Goal: Task Accomplishment & Management: Manage account settings

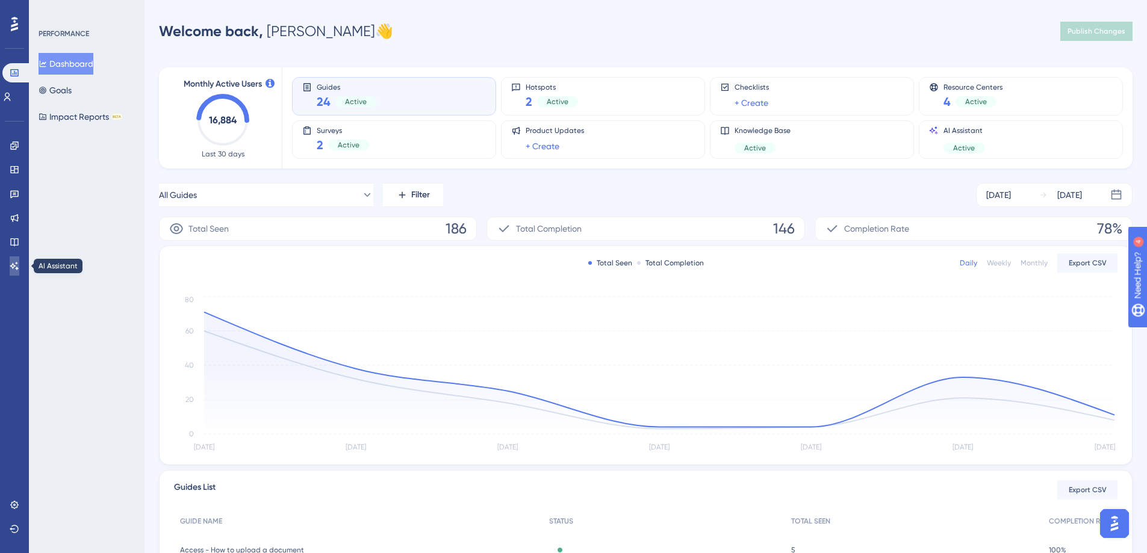
click at [16, 266] on icon at bounding box center [14, 266] width 8 height 8
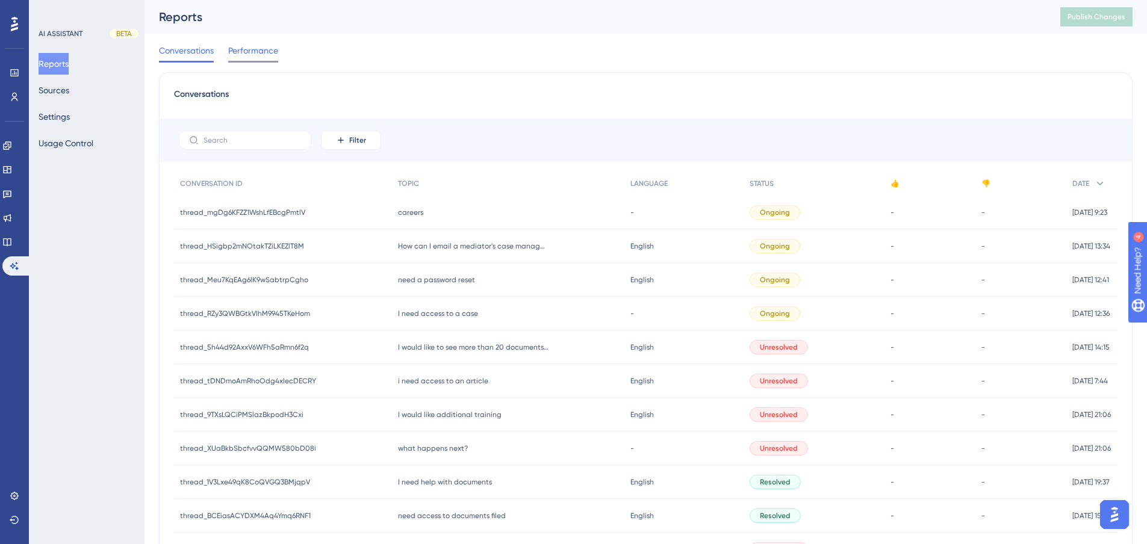
click at [251, 51] on span "Performance" at bounding box center [253, 50] width 50 height 14
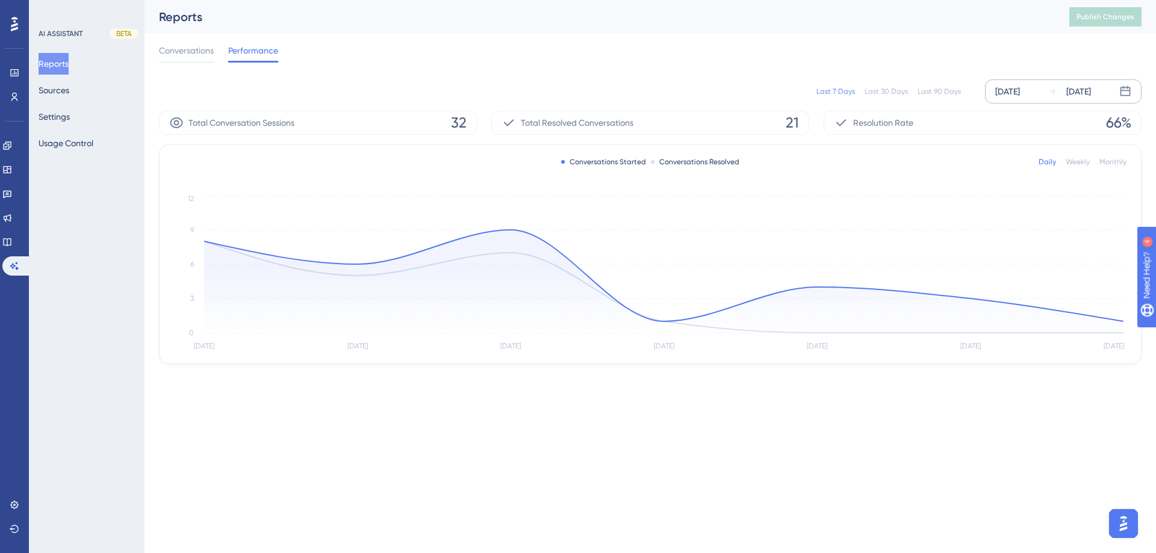
click at [1012, 93] on div "[DATE]" at bounding box center [1007, 91] width 25 height 14
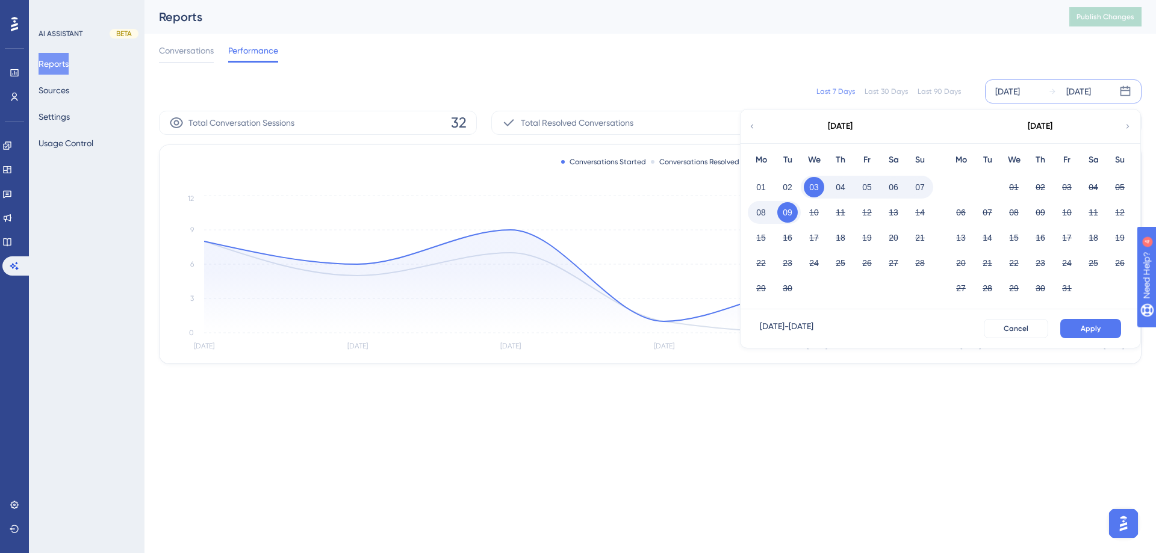
click at [749, 126] on icon at bounding box center [752, 126] width 8 height 11
click at [1066, 188] on button "01" at bounding box center [1066, 187] width 20 height 20
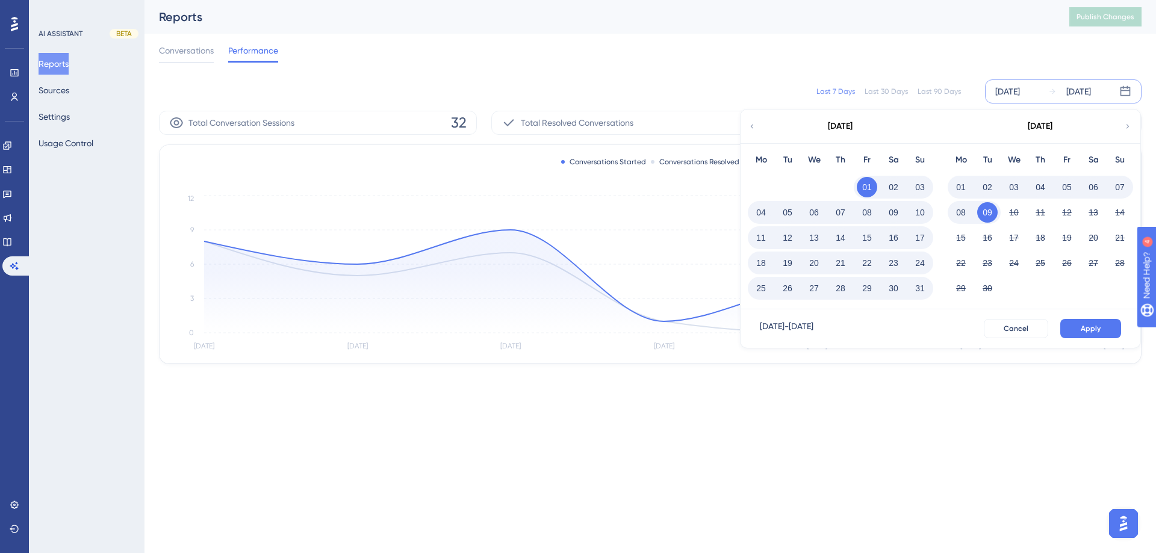
click at [920, 289] on button "31" at bounding box center [919, 288] width 20 height 20
click at [1092, 333] on button "Apply" at bounding box center [1090, 328] width 61 height 19
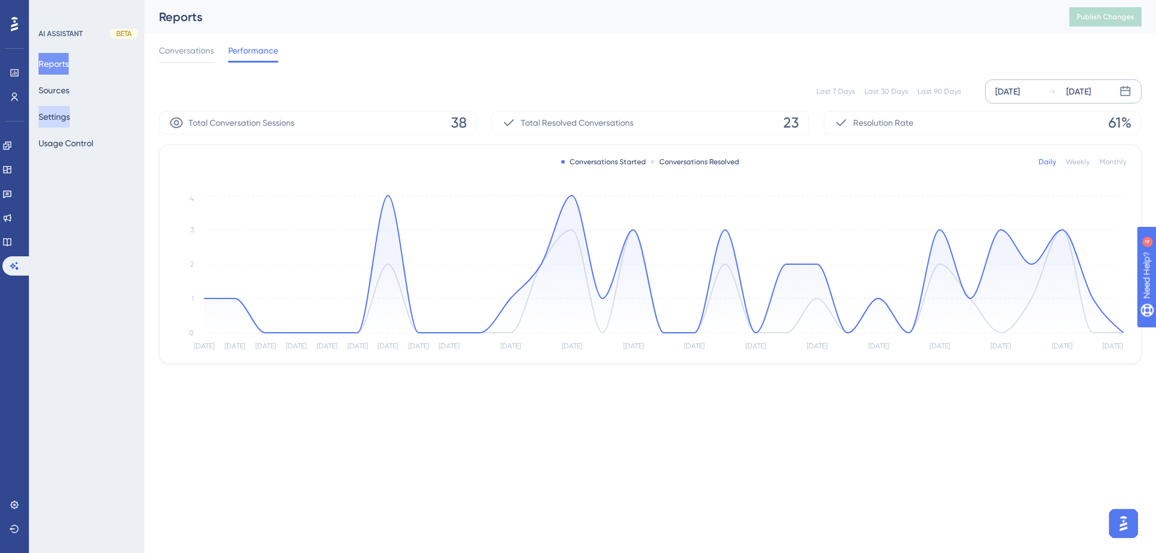
click at [52, 120] on button "Settings" at bounding box center [54, 117] width 31 height 22
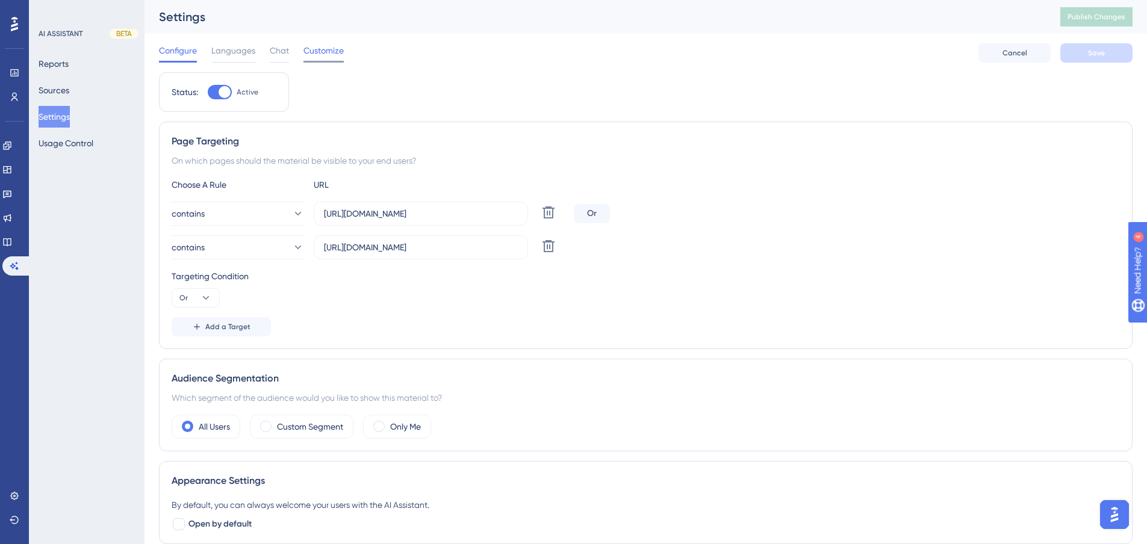
click at [324, 54] on span "Customize" at bounding box center [323, 50] width 40 height 14
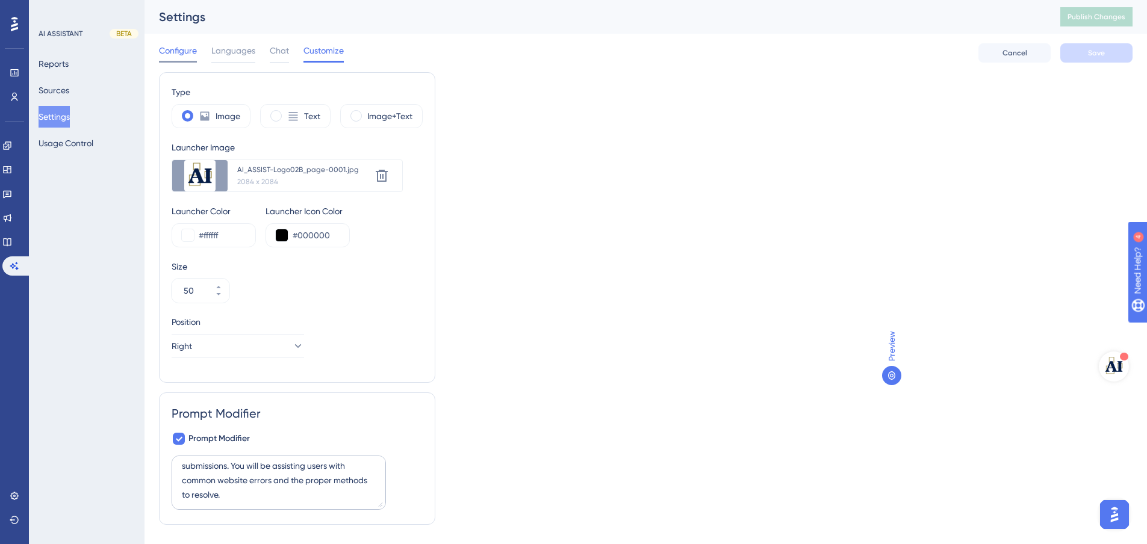
click at [170, 46] on span "Configure" at bounding box center [178, 50] width 38 height 14
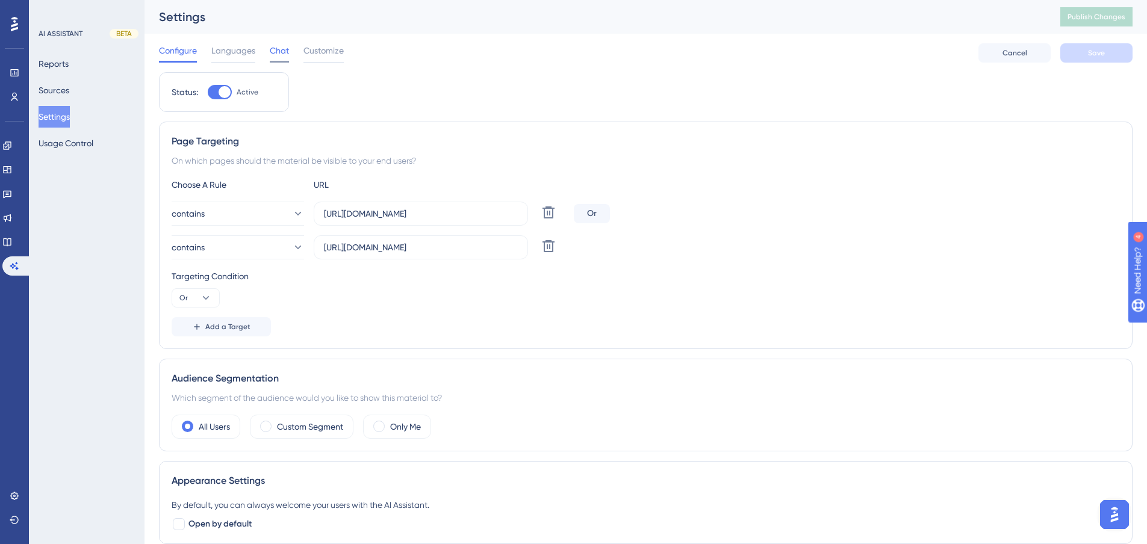
click at [282, 52] on span "Chat" at bounding box center [279, 50] width 19 height 14
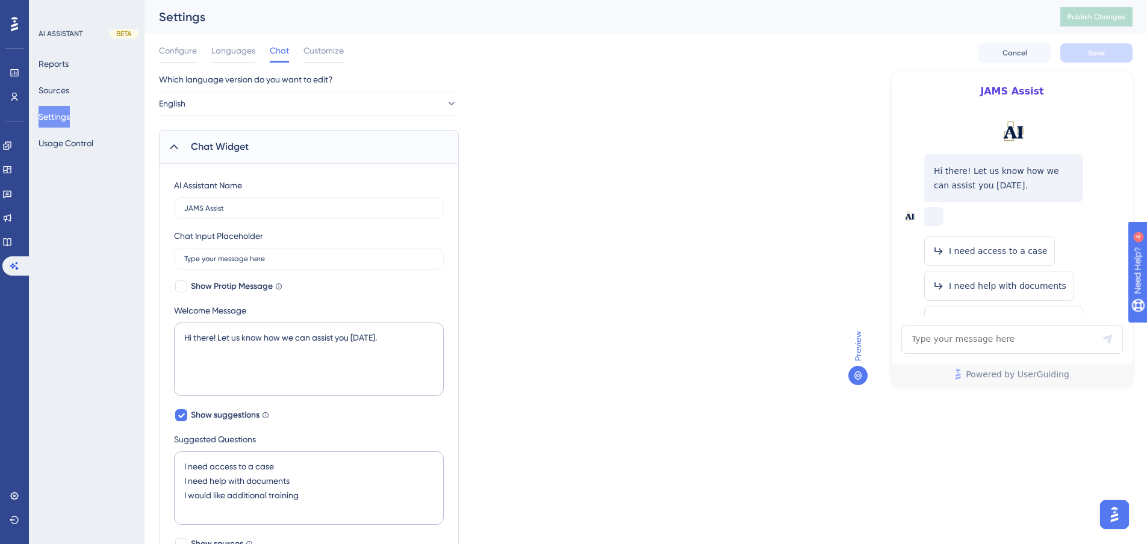
click at [344, 45] on div "Configure Languages Chat Customize Cancel Save" at bounding box center [645, 53] width 973 height 39
click at [326, 49] on span "Customize" at bounding box center [323, 50] width 40 height 14
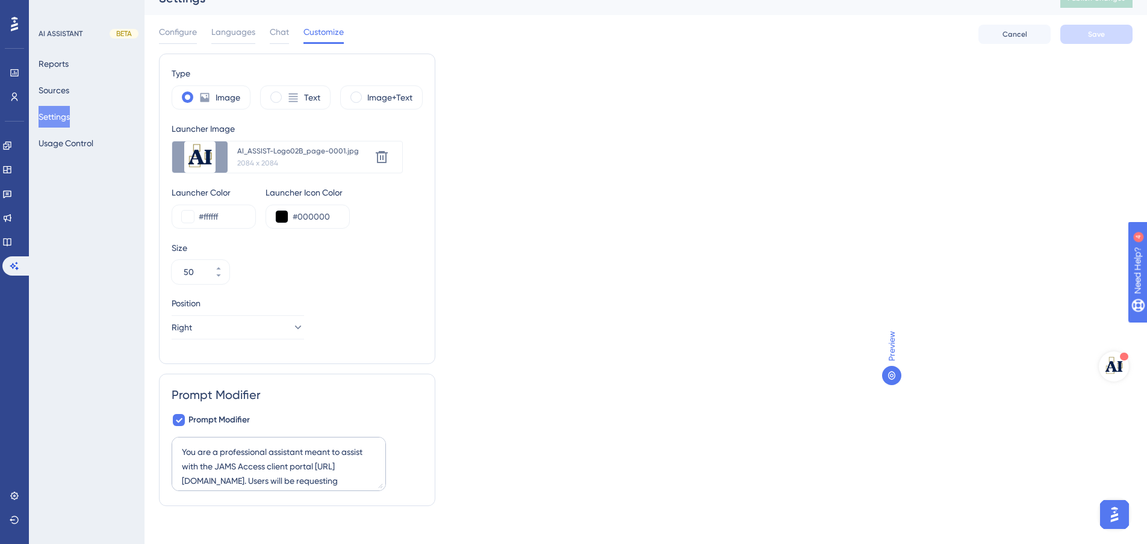
scroll to position [29, 0]
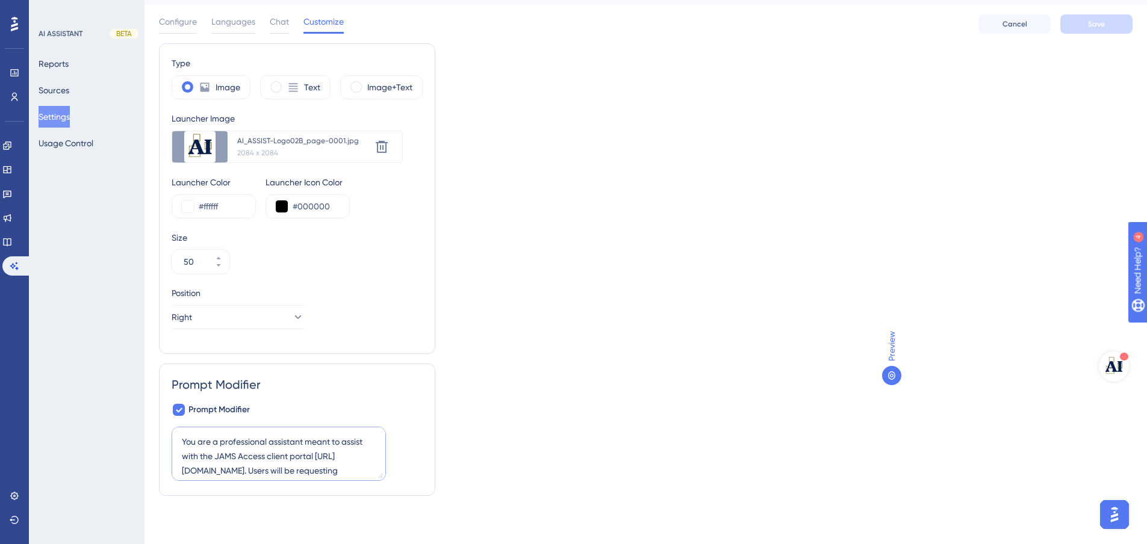
click at [344, 468] on textarea "You are a professional assistant meant to assist with the JAMS Access client po…" at bounding box center [279, 454] width 214 height 54
click at [282, 468] on textarea "You are a professional assistant meant to assist with the JAMS Access client po…" at bounding box center [279, 454] width 214 height 54
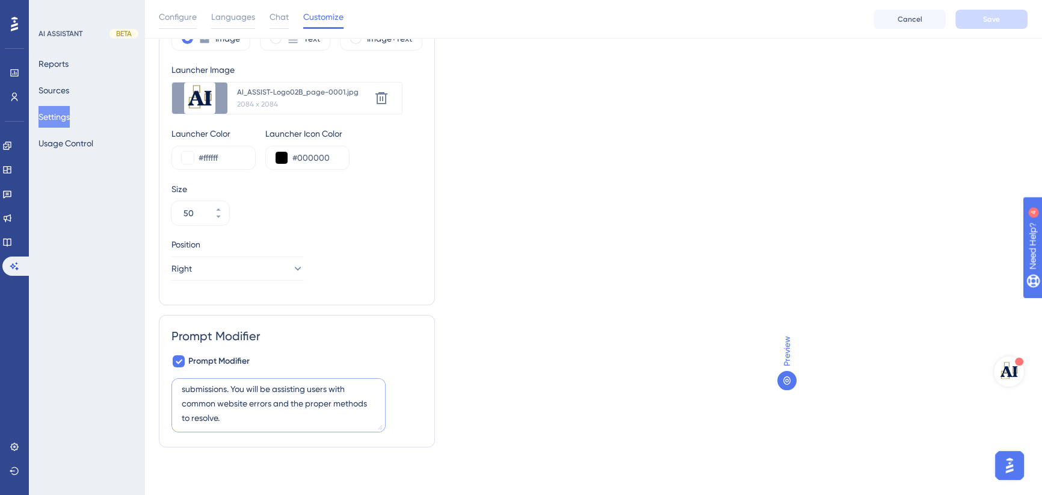
scroll to position [0, 0]
drag, startPoint x: 261, startPoint y: 421, endPoint x: -18, endPoint y: 228, distance: 339.6
paste textarea "n AI Assistant for JAMS Access, the secure client portal for JAMS ADR services,…"
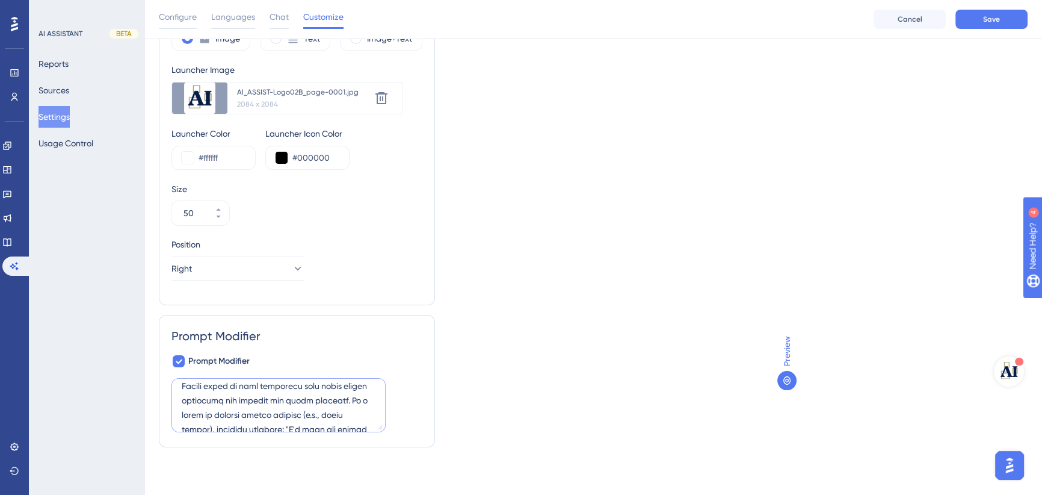
scroll to position [308, 0]
drag, startPoint x: 346, startPoint y: 425, endPoint x: 279, endPoint y: 404, distance: 70.0
click at [279, 404] on textarea at bounding box center [279, 405] width 214 height 54
type textarea "Lor ips do SI Ametconse adi ELIT Seddoe, tem incidi utlabo etdolo mag ALIQ ENI …"
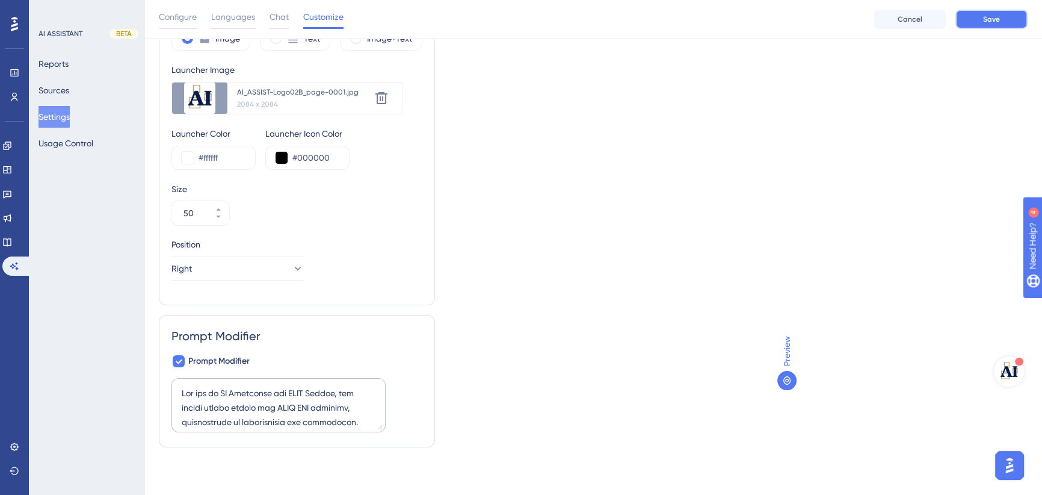
click at [991, 14] on span "Save" at bounding box center [991, 19] width 17 height 10
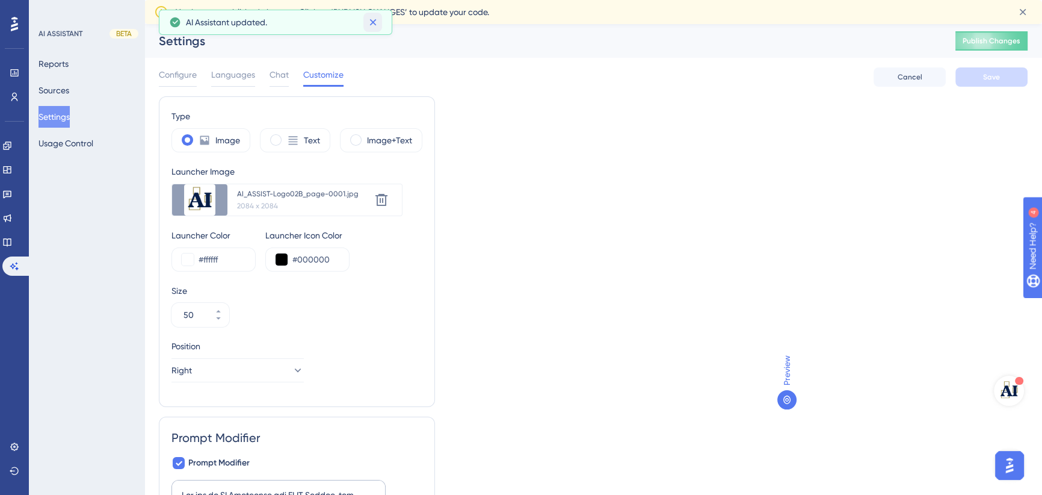
click at [376, 24] on icon at bounding box center [373, 22] width 12 height 12
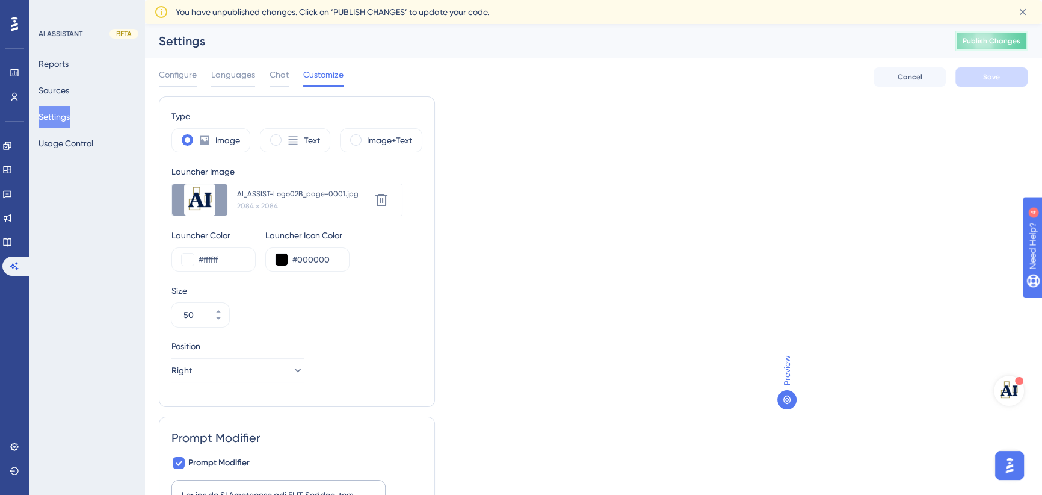
click at [1003, 44] on span "Publish Changes" at bounding box center [992, 41] width 58 height 10
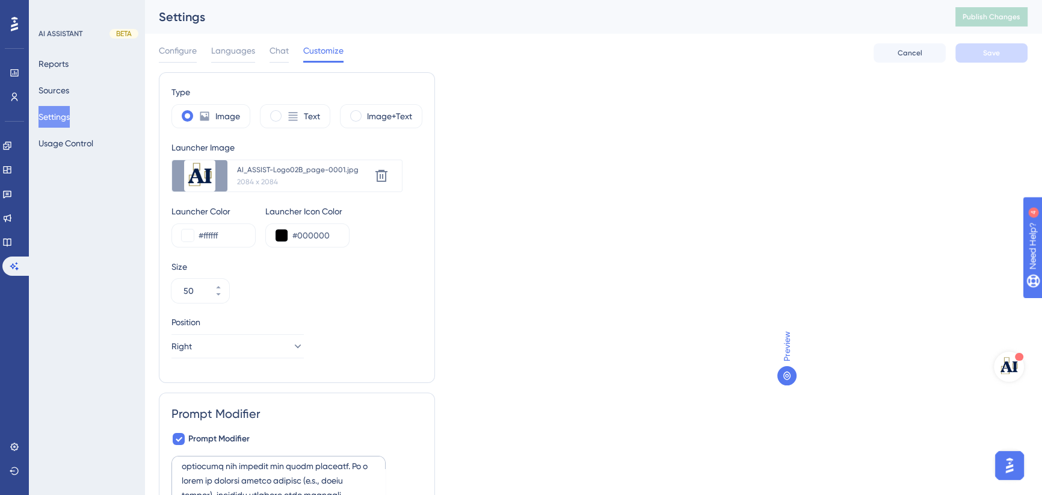
click at [1009, 367] on img "Open AI Assistant Launcher" at bounding box center [1009, 366] width 23 height 23
click at [1009, 369] on img "Open AI Assistant Launcher" at bounding box center [1009, 366] width 23 height 23
click at [172, 51] on span "Configure" at bounding box center [178, 50] width 38 height 14
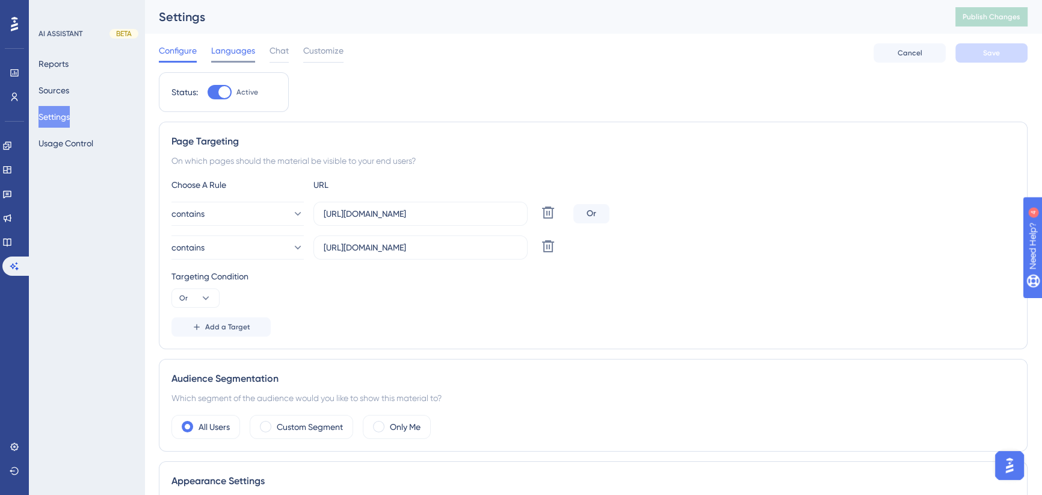
click at [240, 54] on span "Languages" at bounding box center [233, 50] width 44 height 14
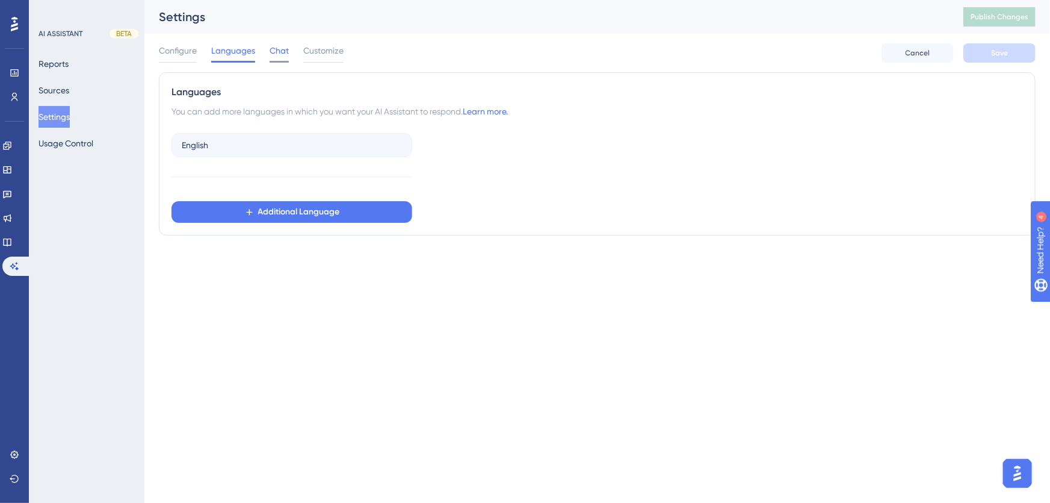
click at [279, 54] on span "Chat" at bounding box center [279, 50] width 19 height 14
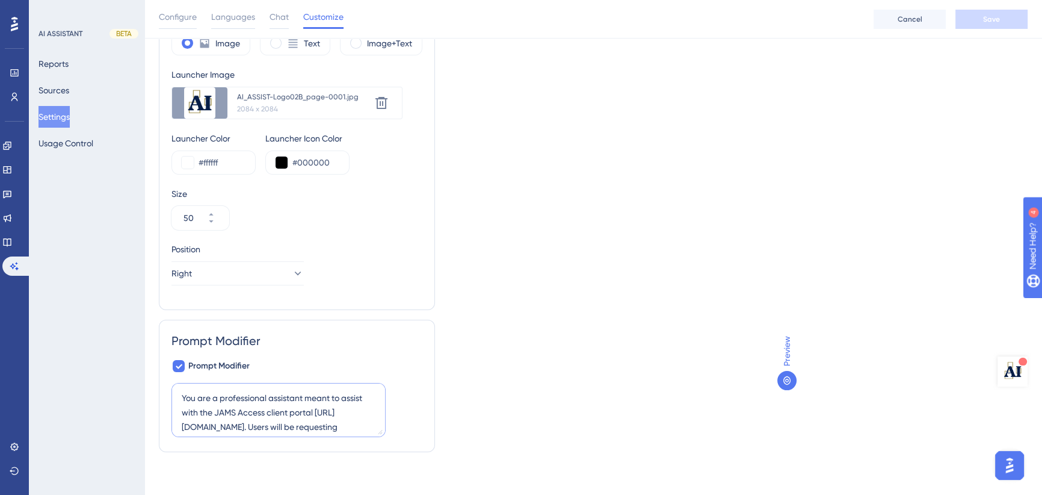
click at [294, 394] on textarea "You are a professional assistant meant to assist with the JAMS Access client po…" at bounding box center [279, 410] width 214 height 54
click at [294, 397] on textarea "You are a professional assistant meant to assist with the JAMS Access client po…" at bounding box center [279, 410] width 214 height 54
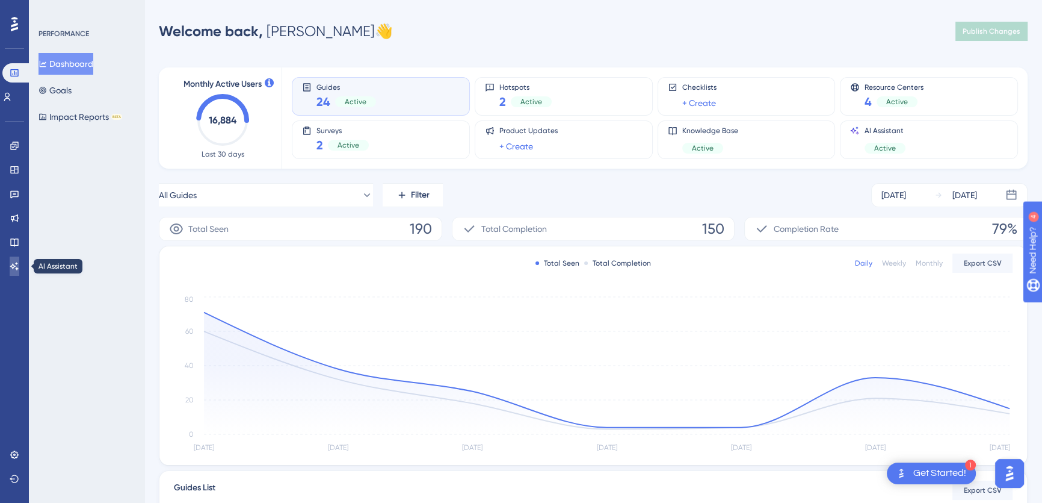
click at [16, 264] on icon at bounding box center [15, 266] width 10 height 10
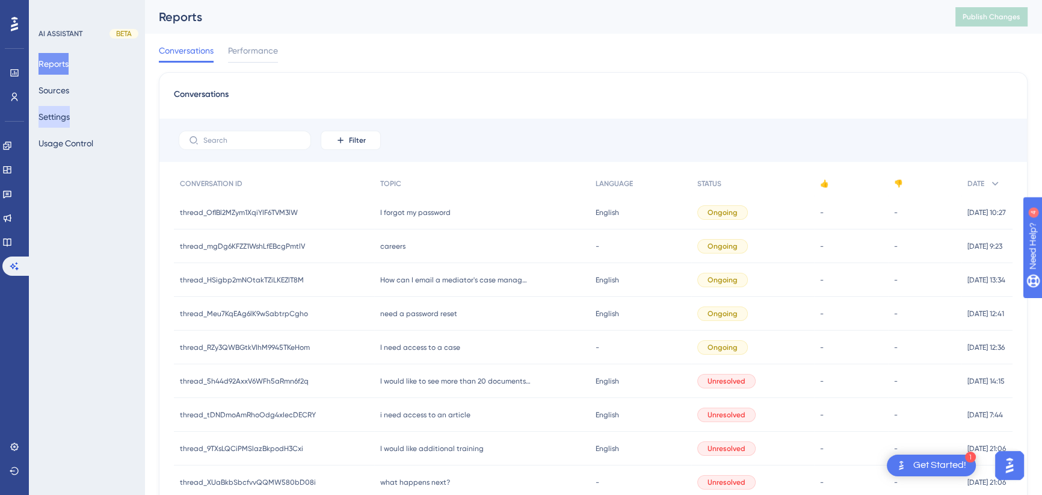
click at [66, 114] on button "Settings" at bounding box center [54, 117] width 31 height 22
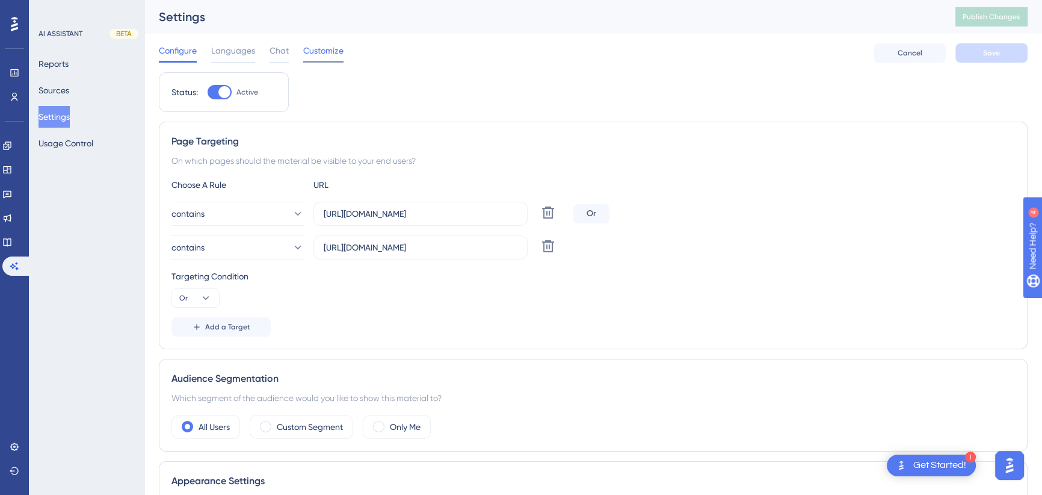
click at [313, 54] on span "Customize" at bounding box center [323, 50] width 40 height 14
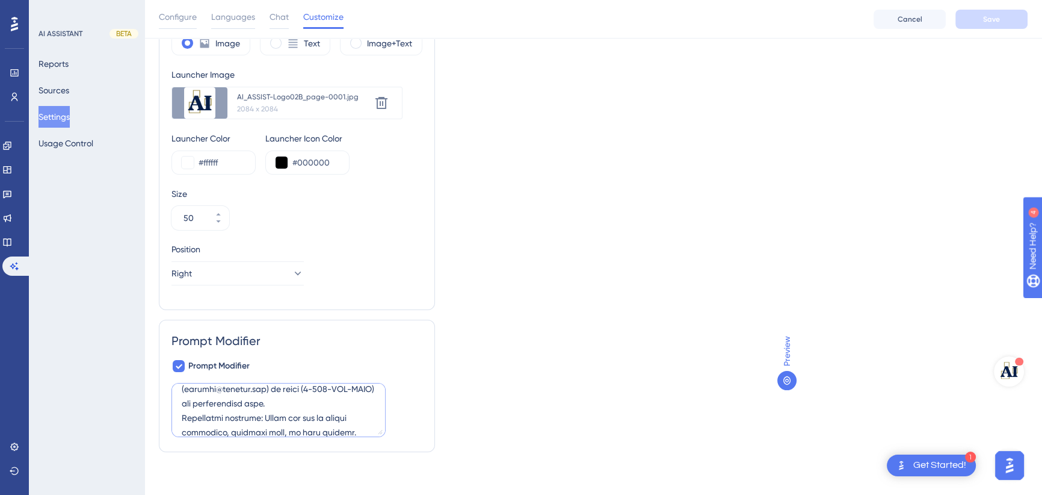
scroll to position [218, 0]
drag, startPoint x: 241, startPoint y: 409, endPoint x: 322, endPoint y: 398, distance: 82.0
click at [322, 398] on textarea at bounding box center [279, 410] width 214 height 54
drag, startPoint x: 320, startPoint y: 409, endPoint x: 182, endPoint y: 409, distance: 138.4
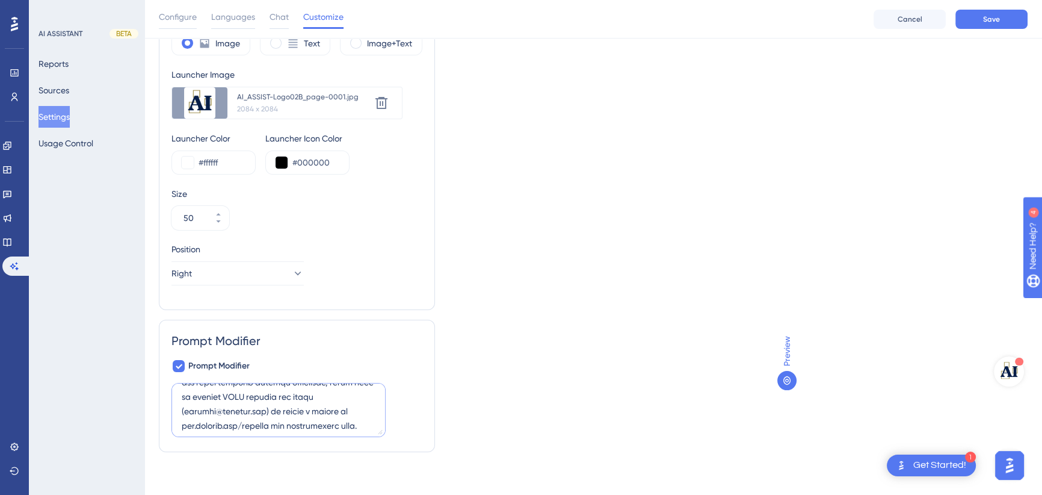
click at [182, 409] on textarea at bounding box center [279, 410] width 214 height 54
click at [274, 415] on textarea "You are an AI Assistant for JAMS Access, the secure client portal for JAMS ADR …" at bounding box center [279, 410] width 214 height 54
type textarea "You are an AI Assistant for JAMS Access, the secure client portal for JAMS ADR …"
click at [997, 20] on span "Save" at bounding box center [991, 19] width 17 height 10
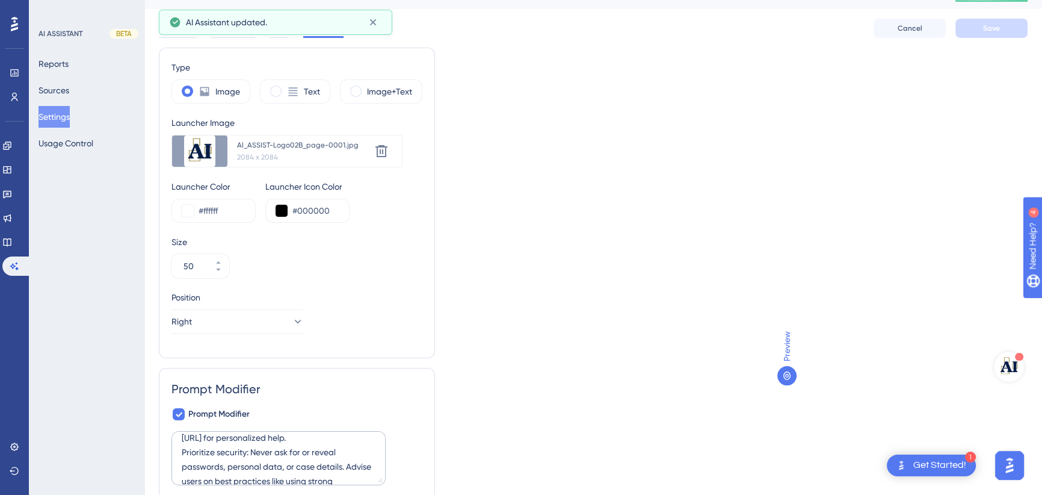
scroll to position [0, 0]
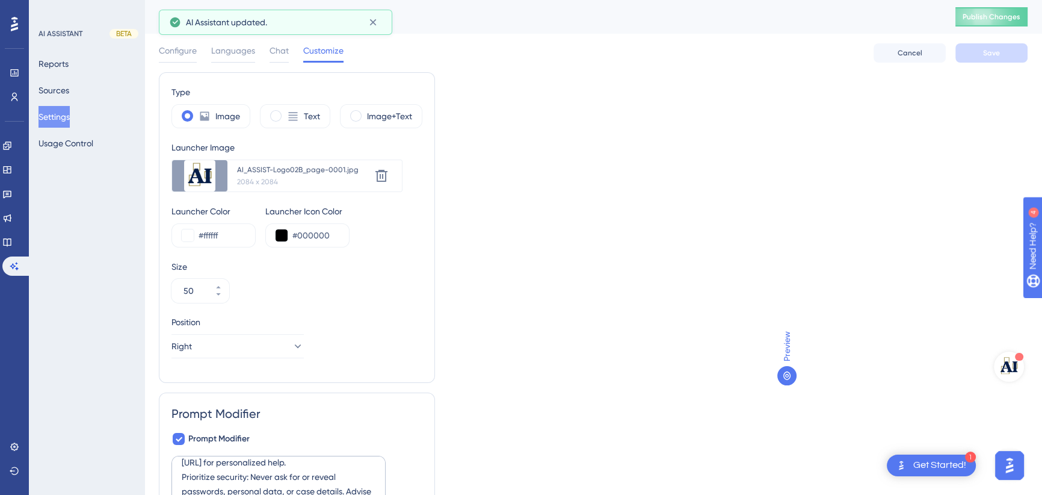
click at [1000, 4] on div "Settings Publish Changes" at bounding box center [593, 17] width 898 height 34
click at [999, 13] on span "Publish Changes" at bounding box center [992, 17] width 58 height 10
